Goal: Book appointment/travel/reservation

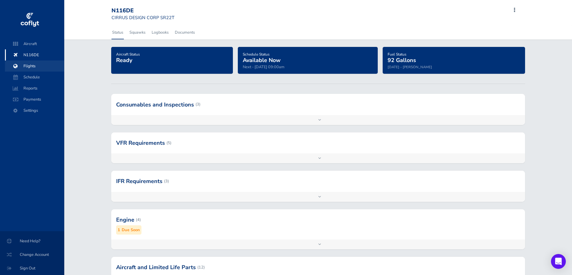
click at [36, 62] on span "Flights" at bounding box center [34, 66] width 47 height 11
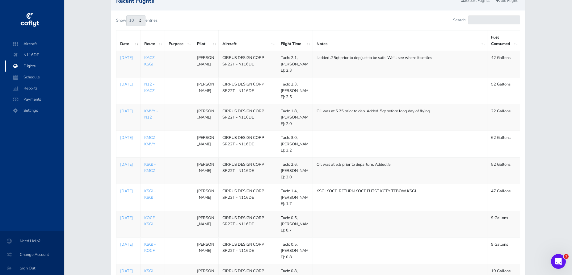
scroll to position [45, 0]
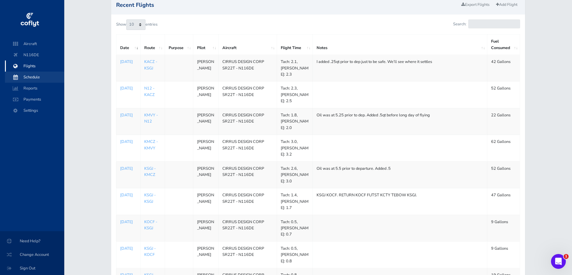
click at [31, 76] on span "Schedule" at bounding box center [34, 77] width 47 height 11
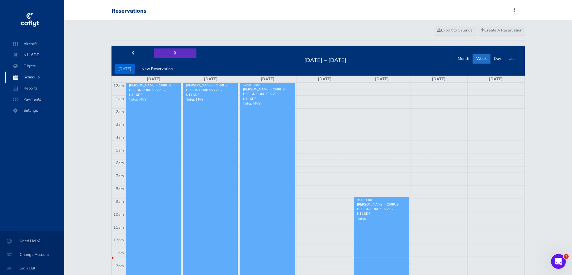
click at [174, 51] on span "next" at bounding box center [175, 53] width 3 height 4
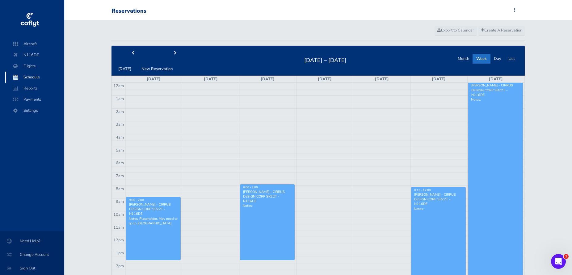
click at [162, 246] on link "9:00 - 2:00 Marc Leonard - CIRRUS DESIGN CORP SR22T - N116DE Notes: Placeholder…" at bounding box center [153, 228] width 55 height 63
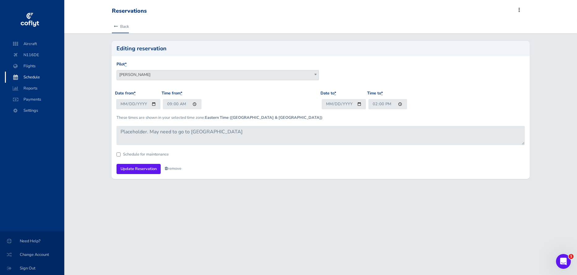
click at [119, 26] on link "Back" at bounding box center [120, 27] width 17 height 14
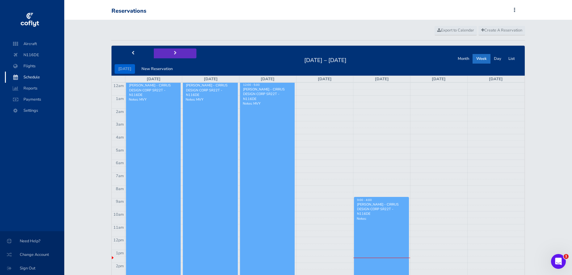
click at [171, 53] on button "next" at bounding box center [175, 54] width 43 height 10
